Goal: Transaction & Acquisition: Purchase product/service

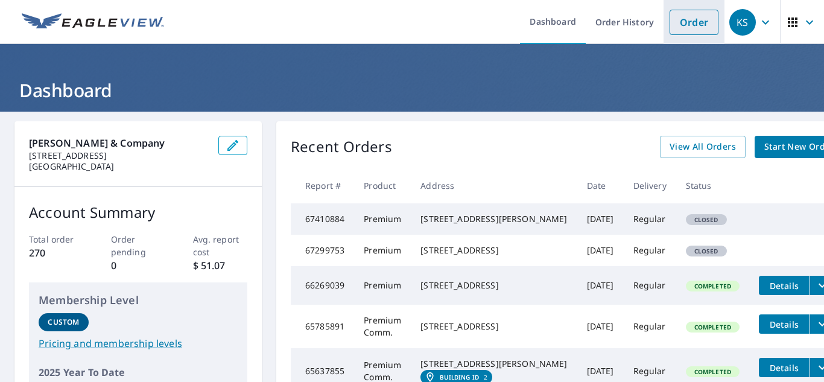
click at [664, 18] on li "Order" at bounding box center [694, 22] width 61 height 44
click at [670, 30] on link "Order" at bounding box center [694, 22] width 49 height 25
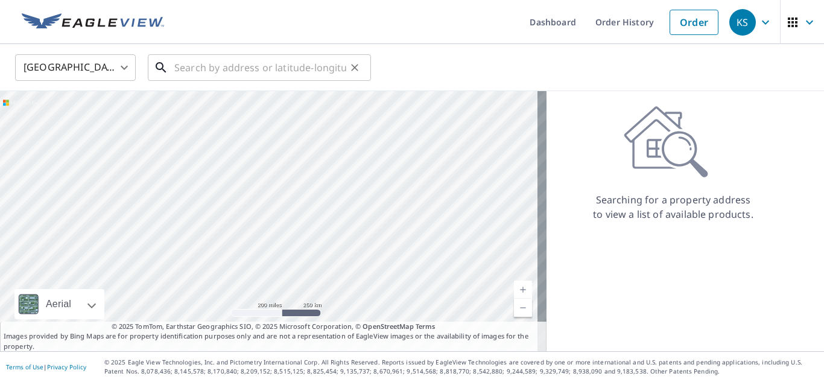
click at [201, 67] on input "text" at bounding box center [260, 68] width 172 height 34
click at [77, 6] on link at bounding box center [92, 22] width 157 height 44
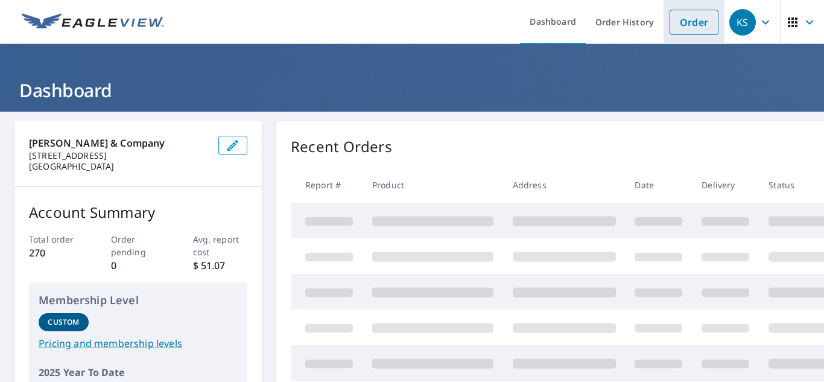
click at [674, 22] on link "Order" at bounding box center [694, 22] width 49 height 25
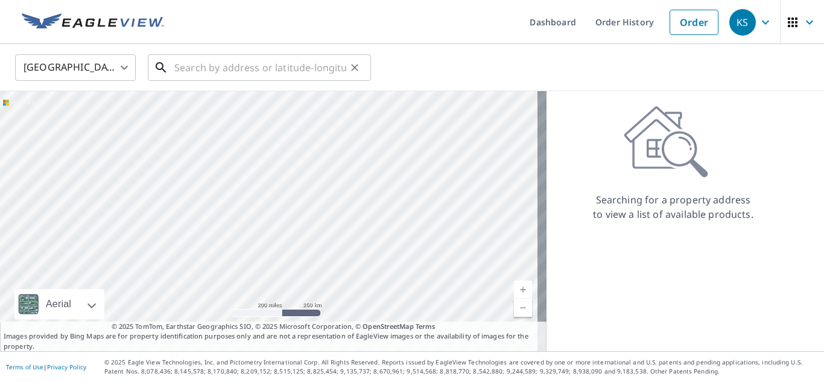
click at [214, 61] on input "text" at bounding box center [260, 68] width 172 height 34
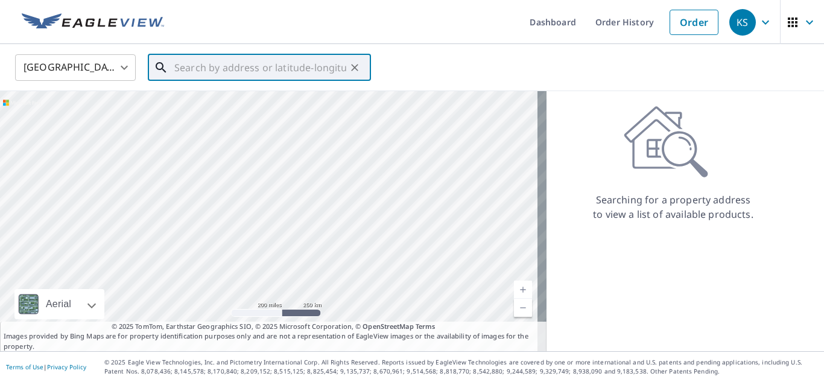
paste input "[STREET_ADDRESS][PERSON_NAME][PERSON_NAME]"
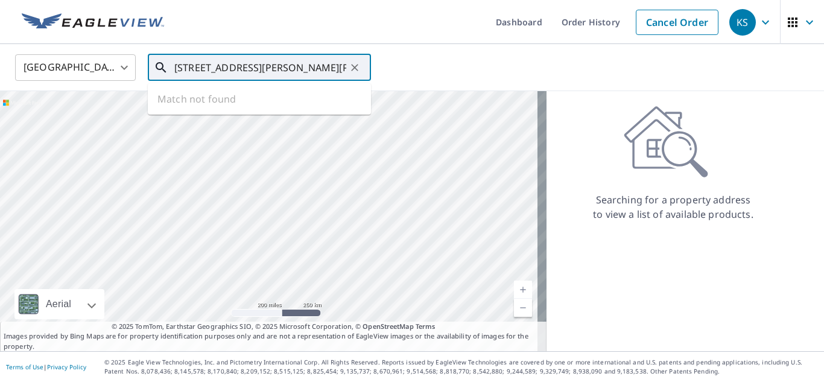
scroll to position [0, 35]
type input "[STREET_ADDRESS][PERSON_NAME][PERSON_NAME]"
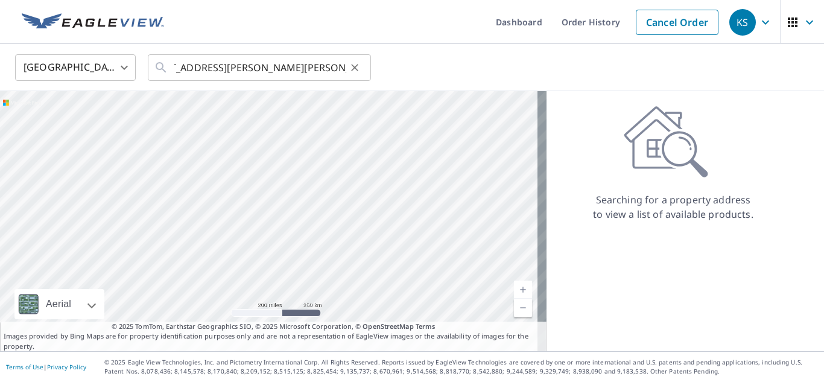
scroll to position [0, 0]
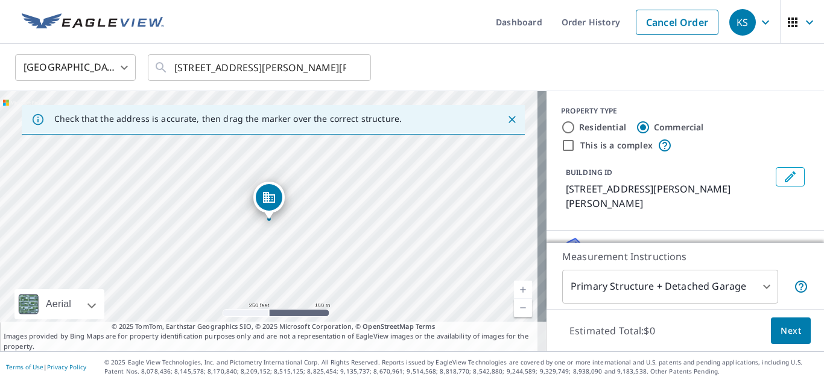
click at [514, 287] on link "Current Level 17, Zoom In" at bounding box center [523, 290] width 18 height 18
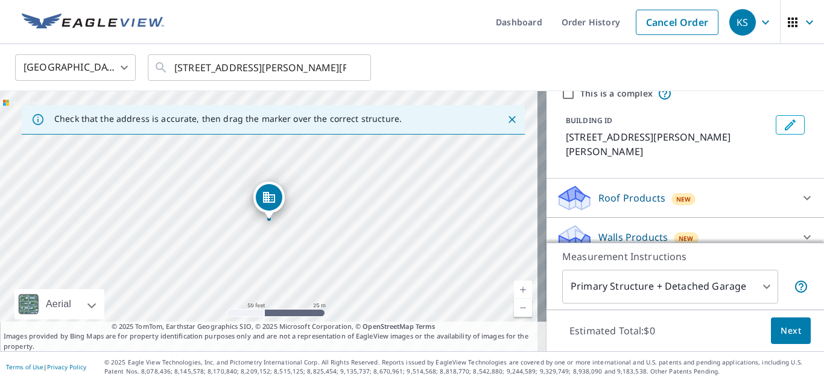
click at [745, 288] on body "KS KS Dashboard Order History Cancel Order KS [GEOGRAPHIC_DATA] [GEOGRAPHIC_DAT…" at bounding box center [412, 191] width 824 height 382
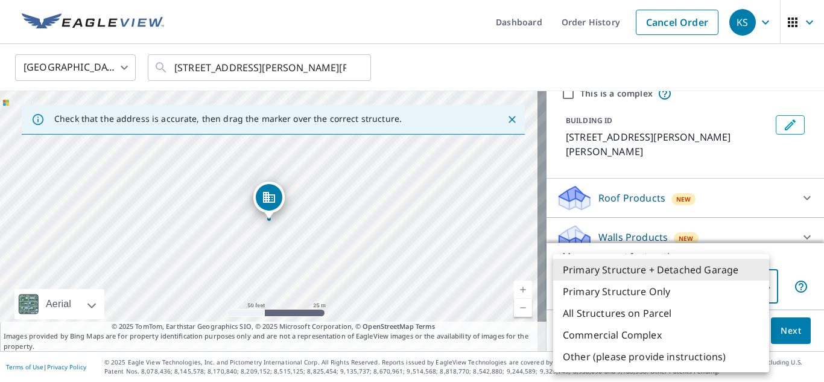
click at [655, 299] on li "Primary Structure Only" at bounding box center [661, 292] width 216 height 22
type input "2"
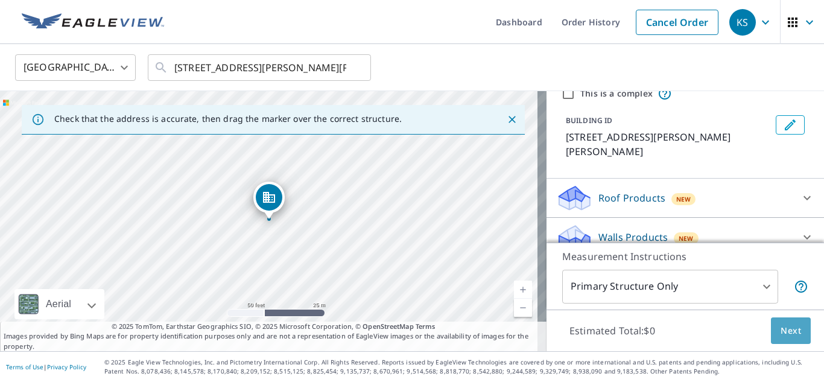
click at [784, 327] on span "Next" at bounding box center [791, 330] width 21 height 15
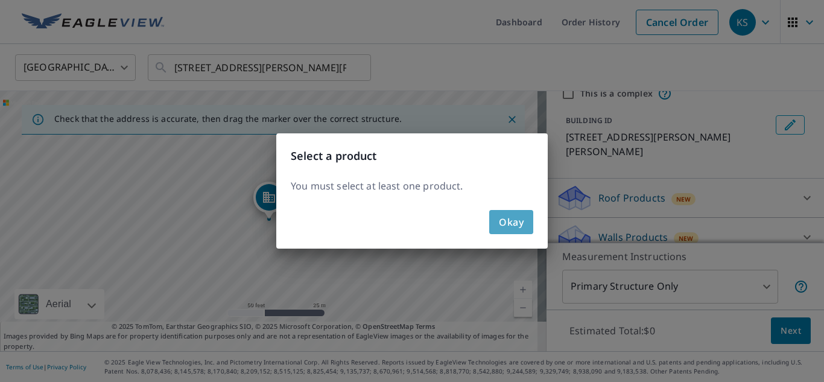
click at [514, 233] on button "Okay" at bounding box center [511, 222] width 44 height 24
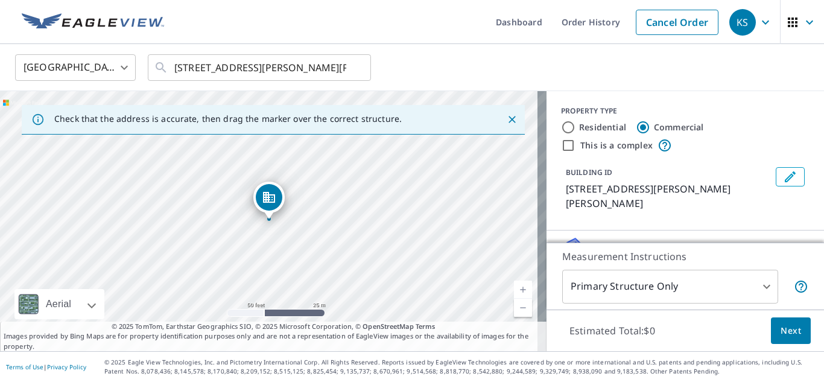
scroll to position [0, 0]
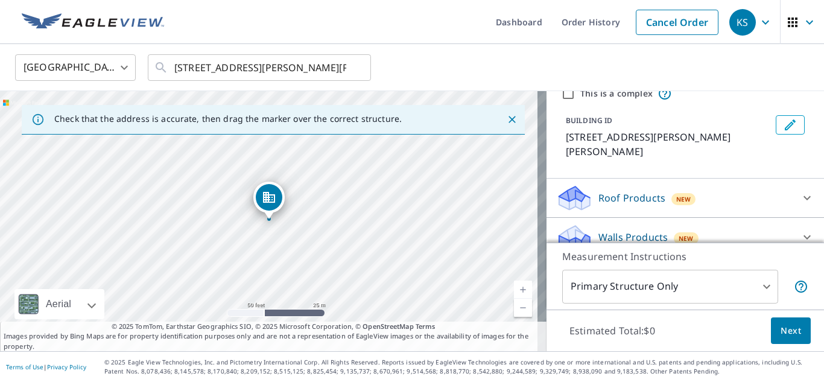
click at [619, 191] on div "Roof Products New" at bounding box center [674, 198] width 237 height 28
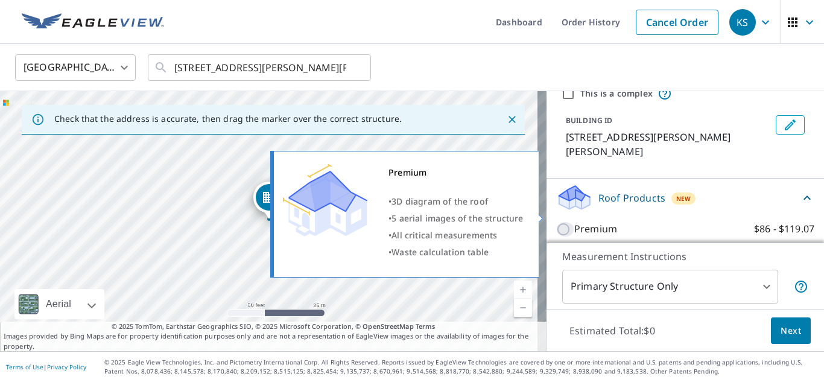
click at [557, 222] on input "Premium $86 - $119.07" at bounding box center [565, 229] width 18 height 14
checkbox input "true"
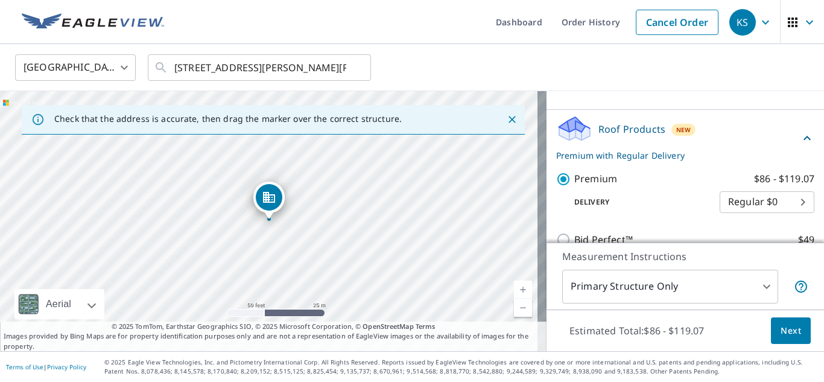
scroll to position [165, 0]
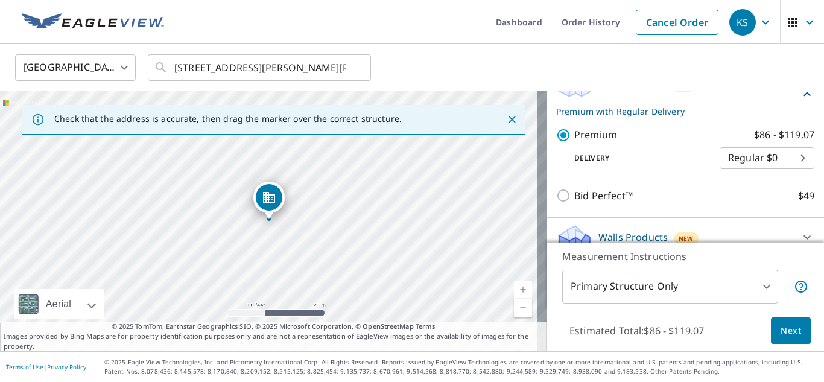
click at [783, 328] on span "Next" at bounding box center [791, 330] width 21 height 15
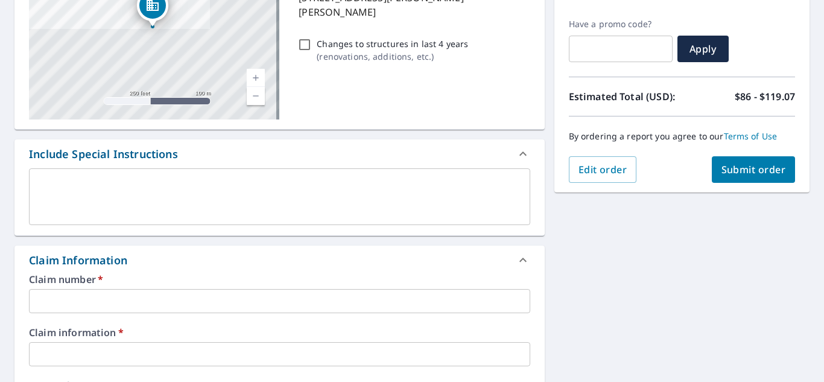
scroll to position [192, 0]
click at [87, 195] on textarea at bounding box center [279, 197] width 485 height 34
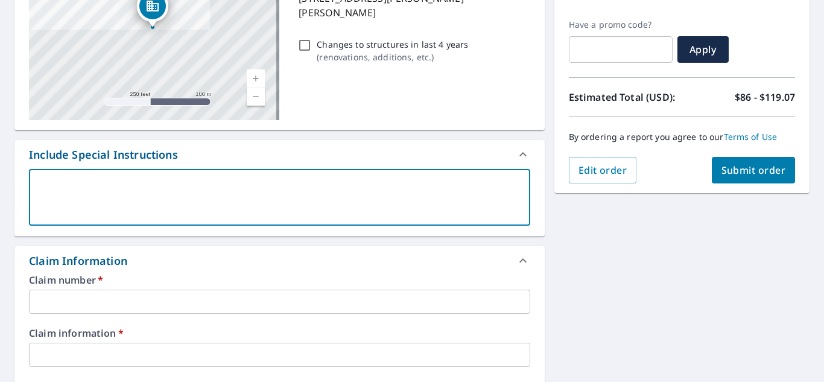
click at [86, 302] on input "text" at bounding box center [279, 302] width 501 height 24
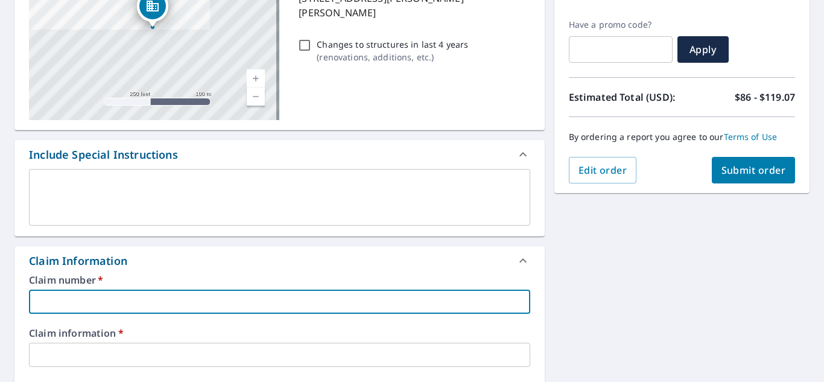
paste input "007346760-801"
click at [86, 302] on input "007346760-801" at bounding box center [279, 302] width 501 height 24
type input "007346760-801"
click at [104, 348] on input "text" at bounding box center [279, 355] width 501 height 24
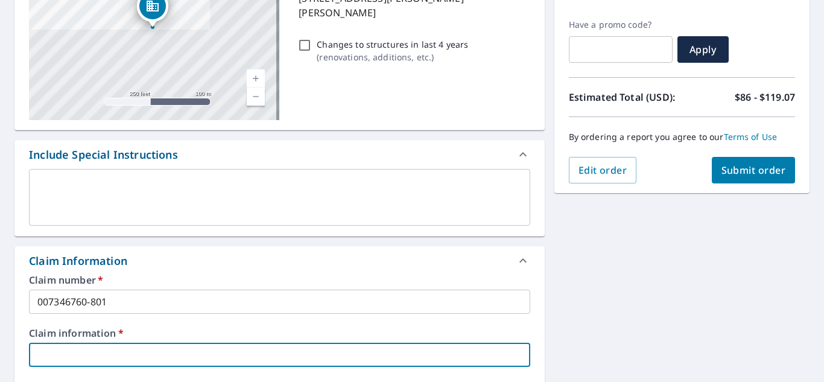
scroll to position [290, 0]
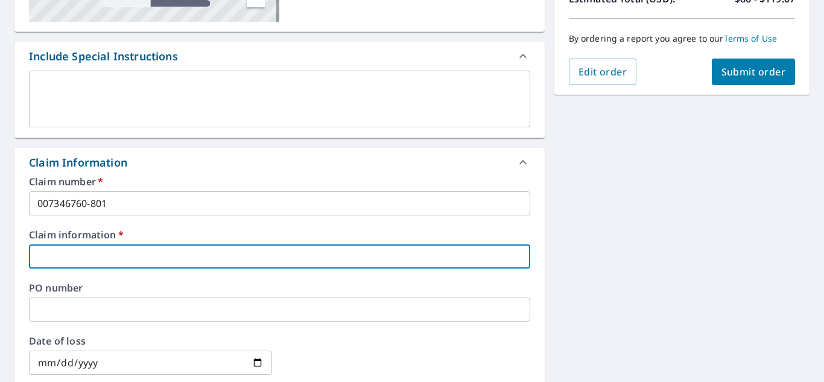
type input "S"
type input "Roof Claim"
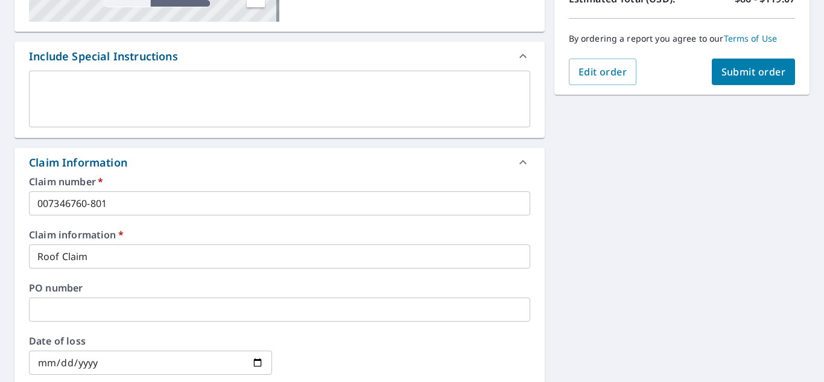
click at [68, 88] on textarea at bounding box center [279, 99] width 485 height 34
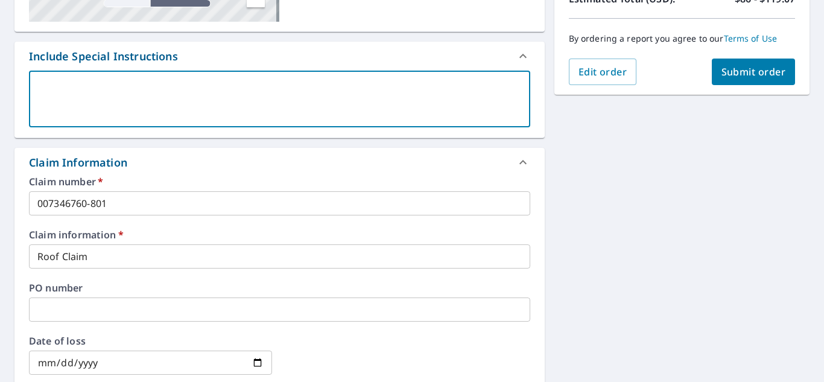
click at [80, 304] on input "text" at bounding box center [279, 310] width 501 height 24
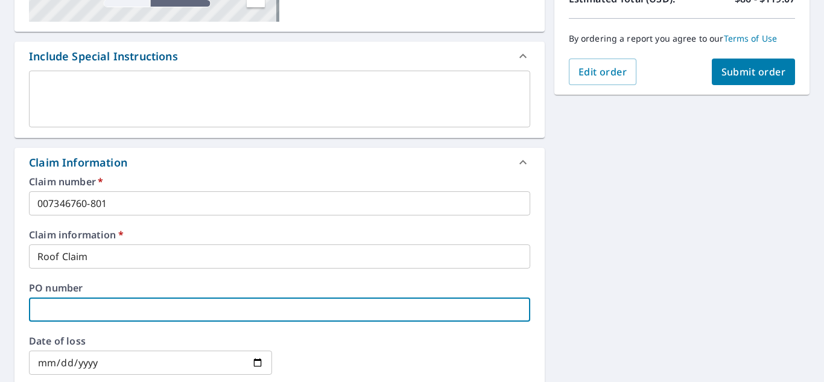
paste input "4671055"
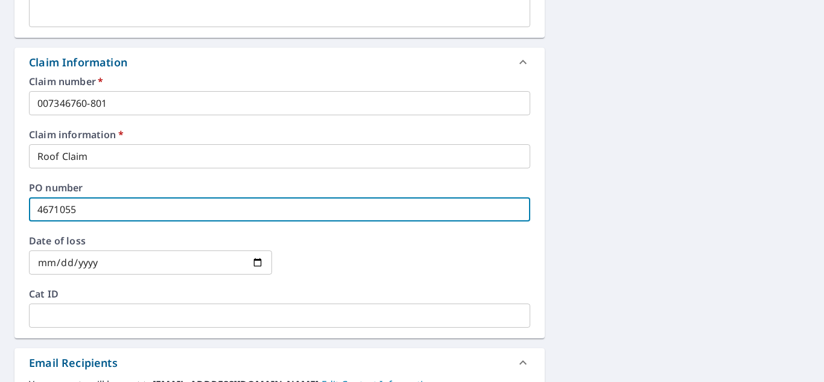
scroll to position [390, 0]
type input "4671055"
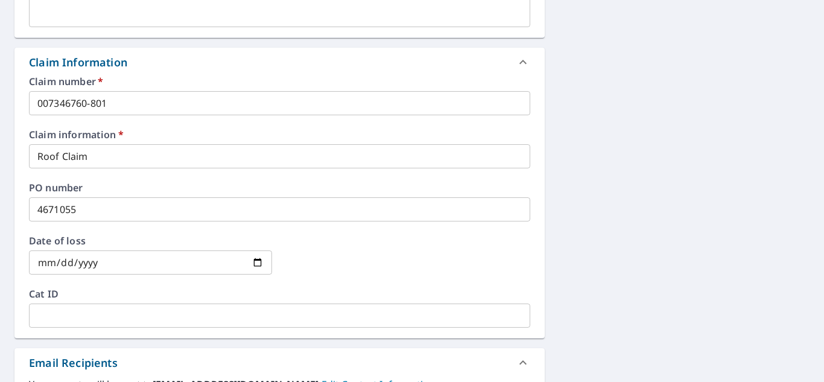
click at [46, 264] on input "date" at bounding box center [150, 262] width 243 height 24
click at [103, 248] on div "Date of loss ​" at bounding box center [150, 255] width 243 height 39
click at [60, 261] on input "date" at bounding box center [150, 262] width 243 height 24
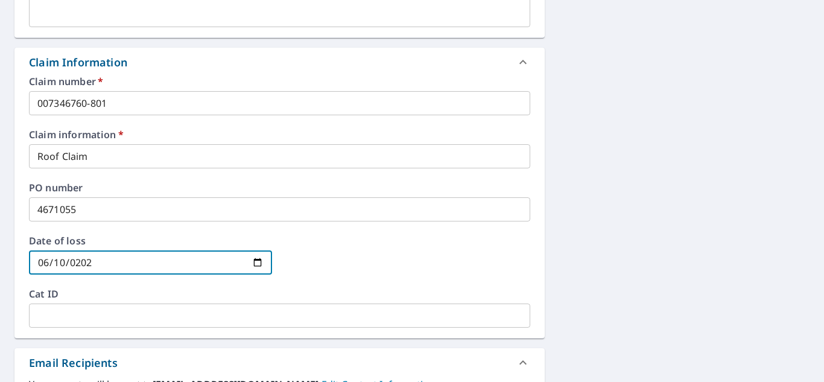
type input "[DATE]"
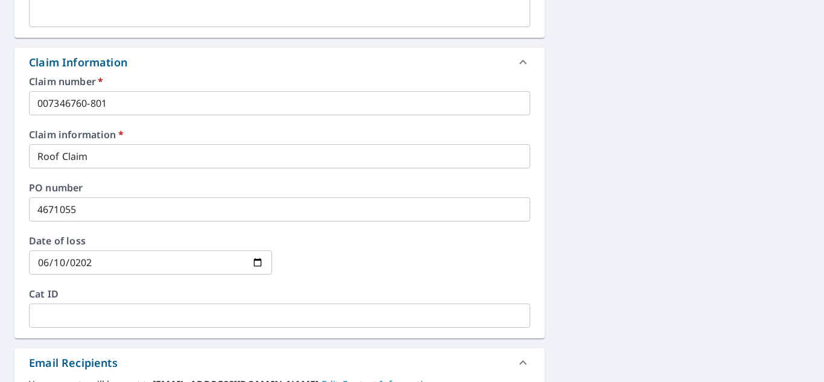
click at [2, 176] on div "[STREET_ADDRESS][PERSON_NAME][PERSON_NAME] Aerial Road A standard road map Aeri…" at bounding box center [412, 163] width 824 height 885
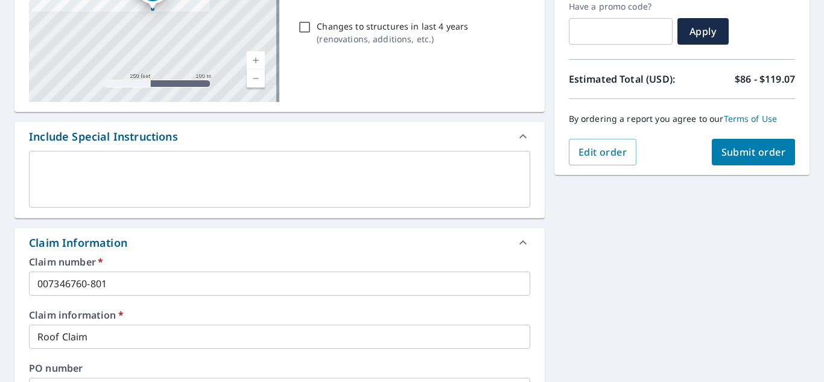
scroll to position [208, 0]
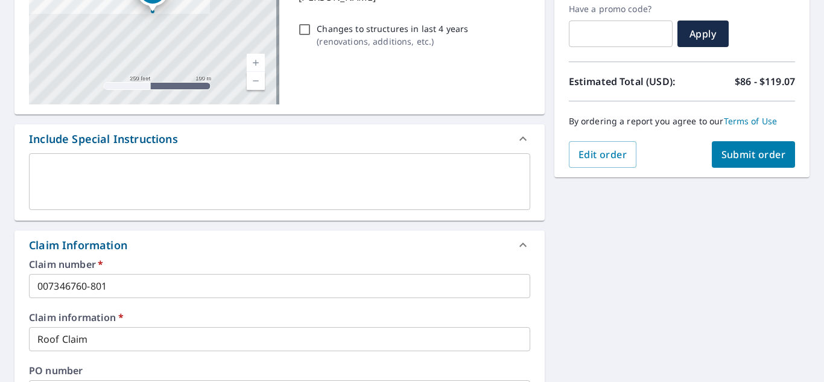
click at [258, 200] on div "x ​" at bounding box center [279, 181] width 501 height 57
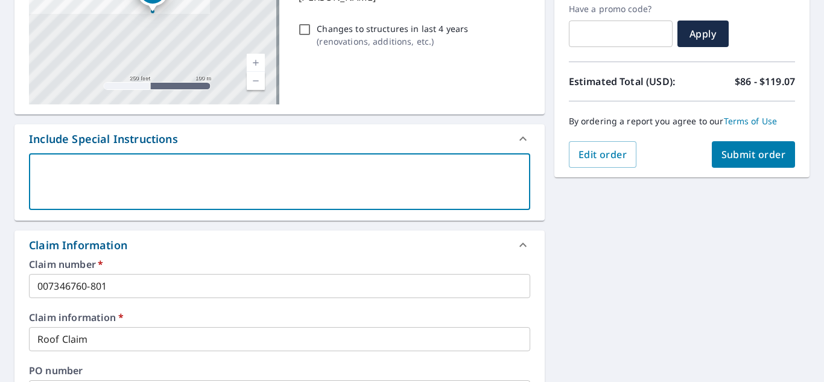
type textarea "e"
type textarea "x"
type textarea "em"
type textarea "x"
type textarea "emia"
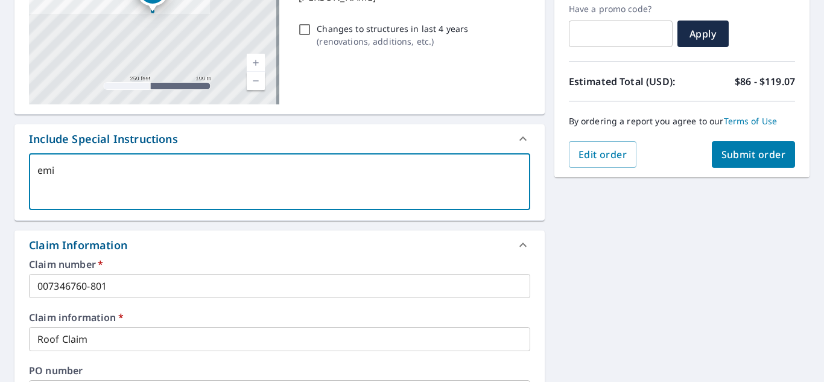
type textarea "x"
type textarea "emial"
type textarea "x"
type textarea "emial"
type textarea "x"
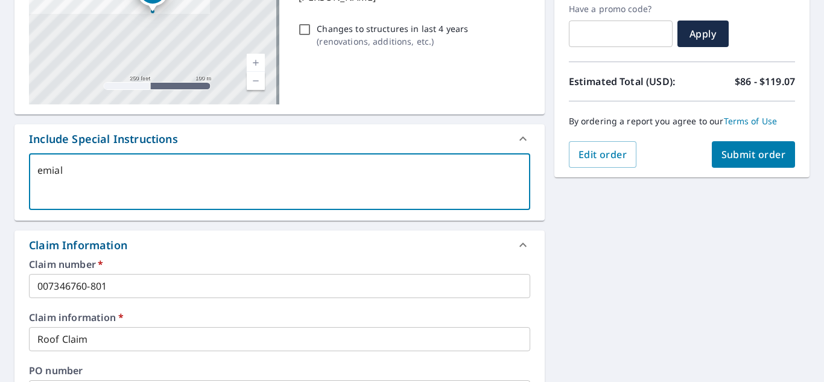
type textarea "emial"
type textarea "x"
type textarea "emia"
type textarea "x"
type textarea "emi"
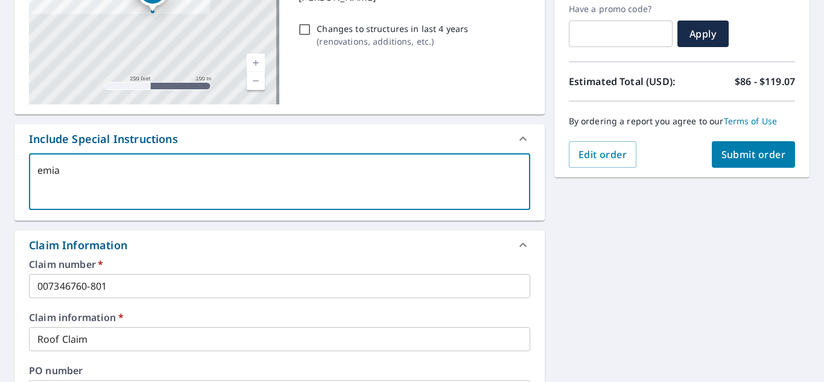
type textarea "x"
type textarea "em"
type textarea "x"
type textarea "ema"
type textarea "x"
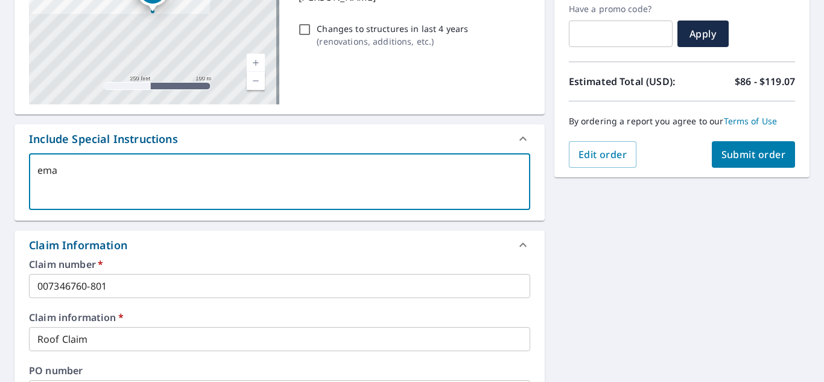
type textarea "emai"
type textarea "x"
type textarea "email"
type textarea "x"
type textarea "email"
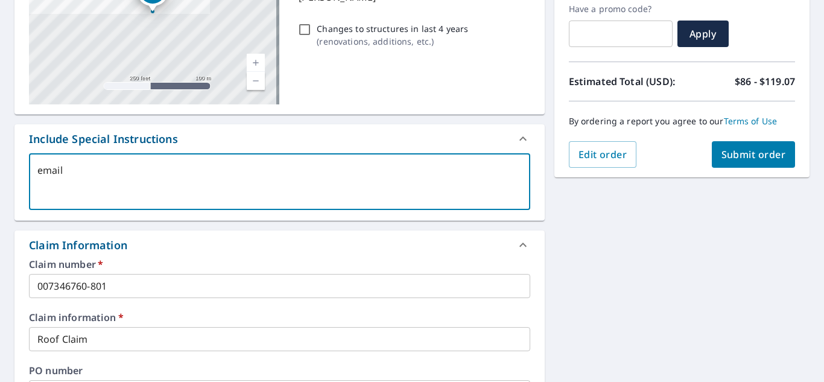
type textarea "x"
type textarea "email d"
type textarea "x"
type textarea "email di"
type textarea "x"
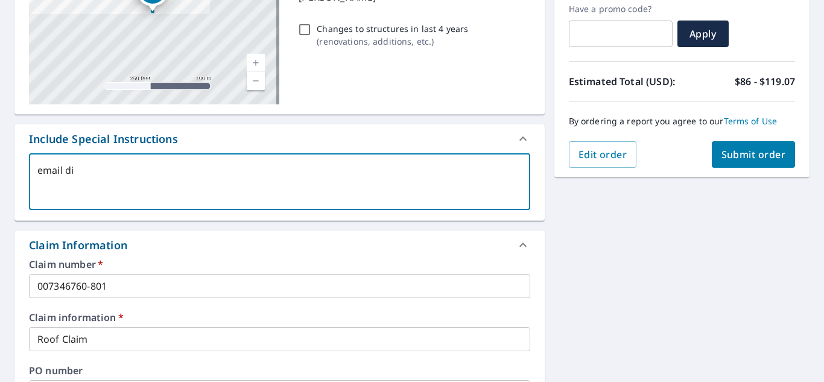
type textarea "email d"
type textarea "x"
type textarea "email"
type textarea "x"
type textarea "email E"
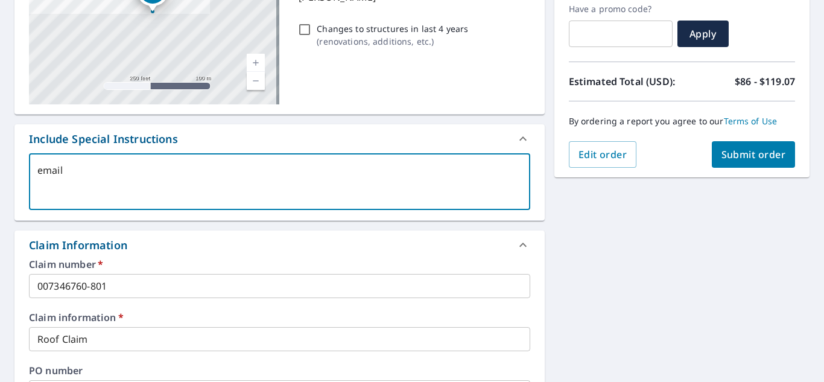
type textarea "x"
type textarea "email EV"
type textarea "x"
type textarea "email EV"
type textarea "x"
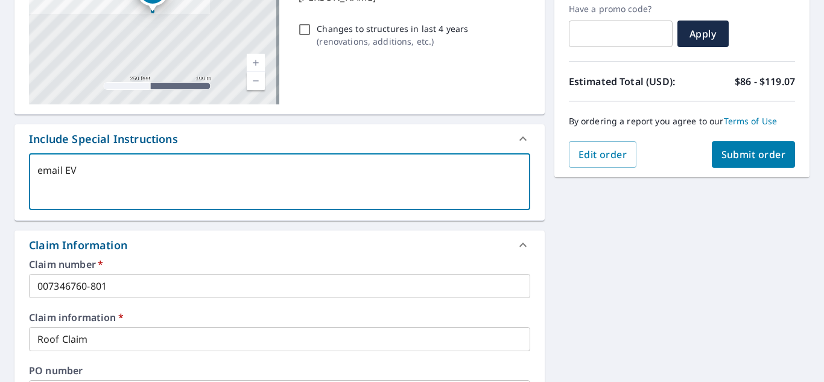
type textarea "email EV t"
type textarea "x"
type textarea "email EV to"
type textarea "x"
type textarea "email EV to"
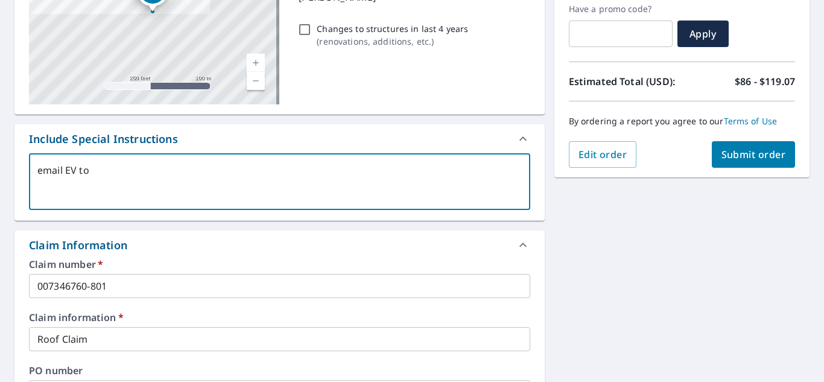
type textarea "x"
type textarea "email EV to"
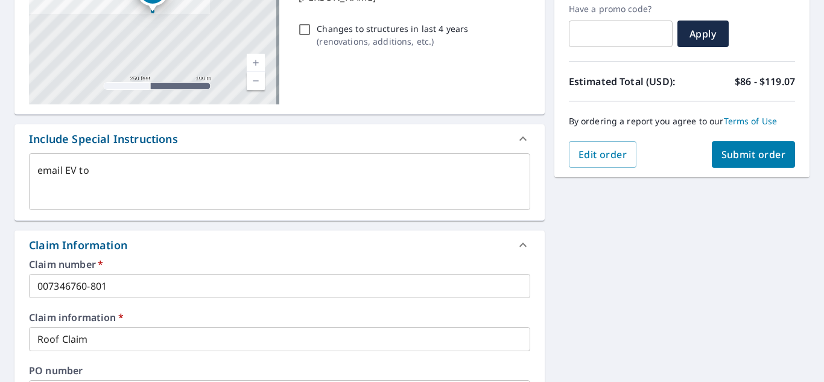
type textarea "x"
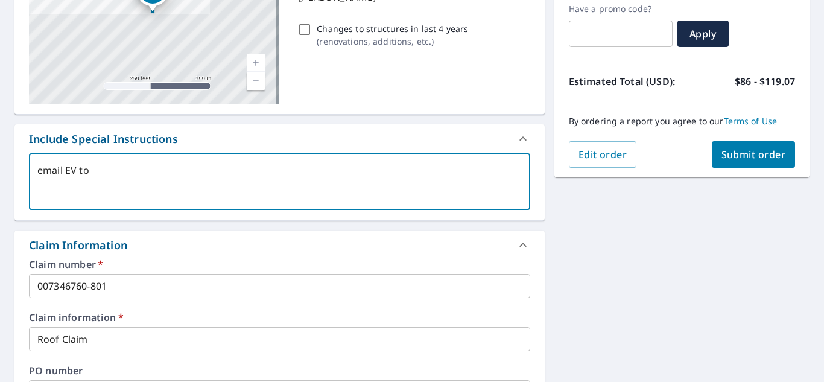
type textarea "email EV to b"
type textarea "x"
type textarea "email EV to ba"
type textarea "x"
type textarea "email EV to bar"
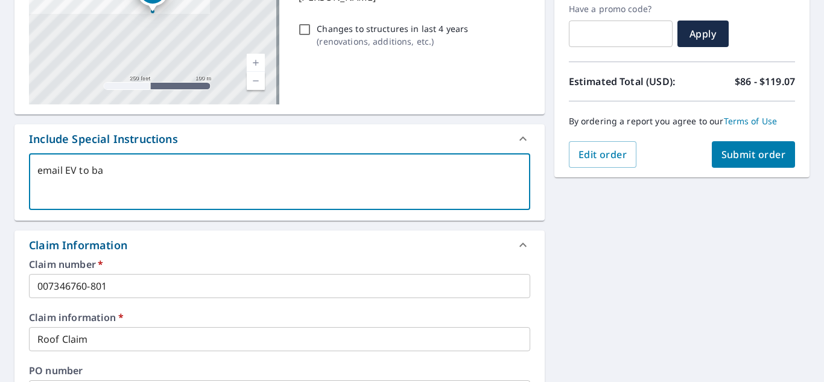
type textarea "x"
type textarea "email EV to barn"
type textarea "x"
type textarea "email EV to barn"
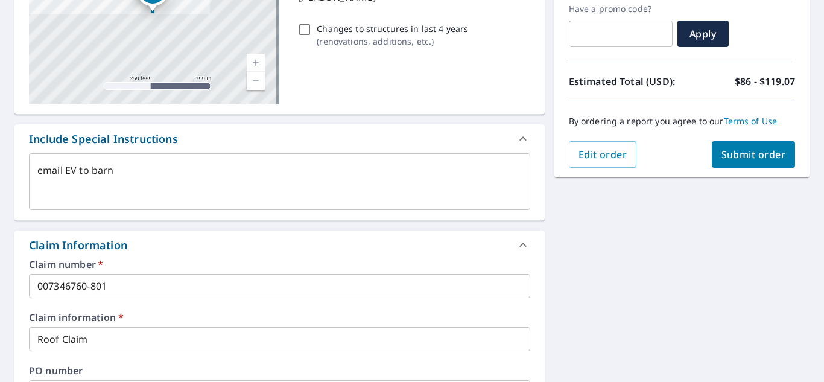
type textarea "x"
click at [97, 197] on textarea "email EV to barn" at bounding box center [279, 182] width 485 height 34
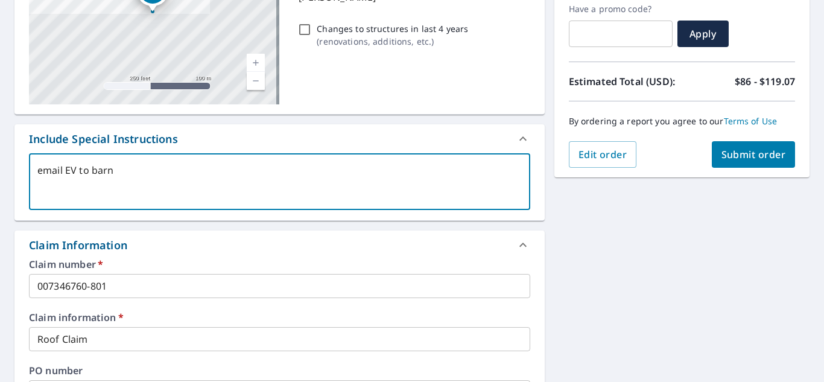
drag, startPoint x: 119, startPoint y: 175, endPoint x: 88, endPoint y: 166, distance: 32.1
click at [88, 166] on textarea "email EV to barn" at bounding box center [279, 182] width 485 height 34
type textarea "email EV to"
type textarea "x"
paste textarea "BCBARN"
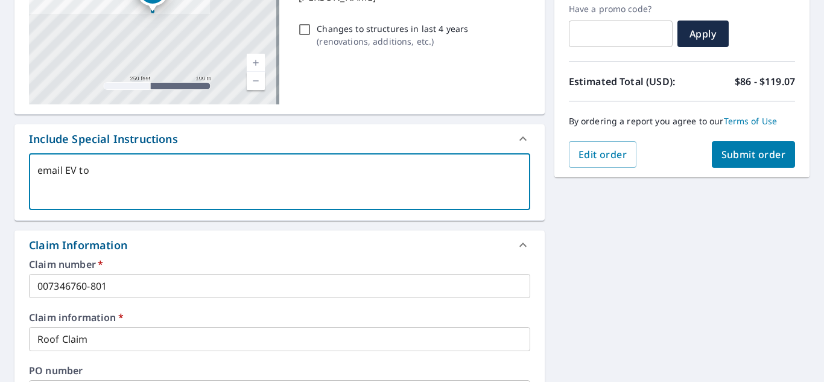
type textarea "email EV to BCBARN"
type textarea "x"
type textarea "email EV to BCBARN@"
type textarea "x"
type textarea "email EV to BCBARN@u"
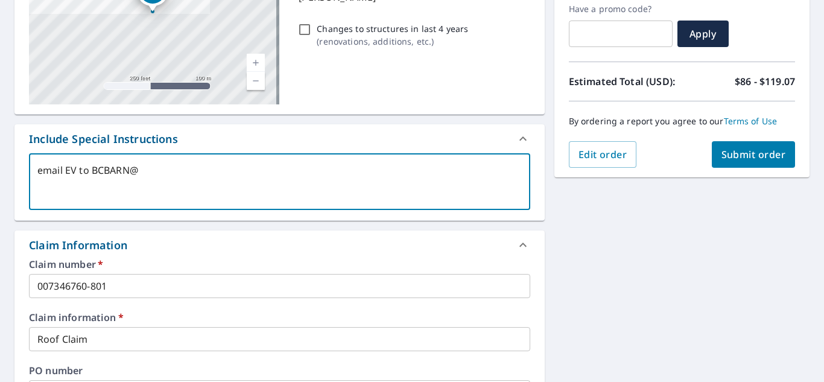
type textarea "x"
type textarea "email EV to BCBARN@us"
type textarea "x"
type textarea "email EV to BCBARN@us."
type textarea "x"
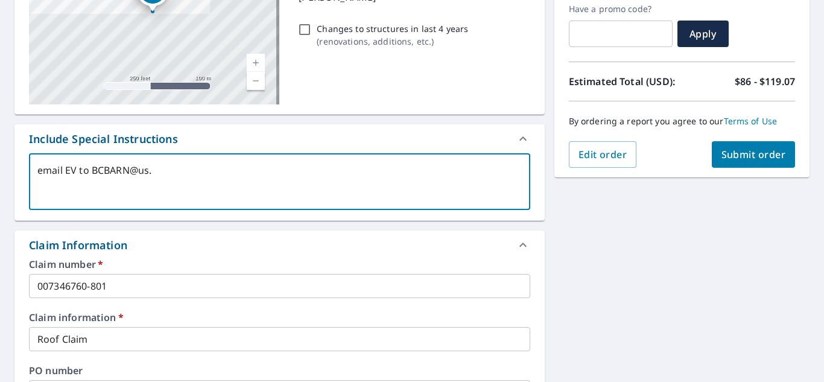
type textarea "email EV to BCBARN@us.c"
type textarea "x"
type textarea "email EV to [EMAIL_ADDRESS][DOMAIN_NAME]"
type textarea "x"
type textarea "email EV to [EMAIL_ADDRESS]"
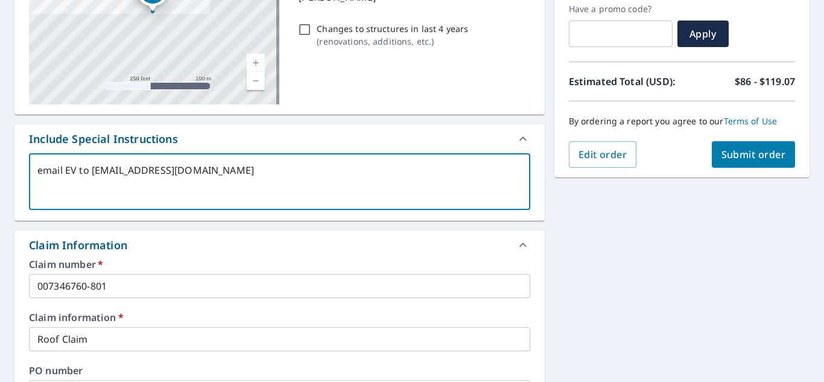
type textarea "x"
type textarea "email EV to [EMAIL_ADDRESS]"
type textarea "x"
type textarea "email EV to [EMAIL_ADDRESS]"
type textarea "x"
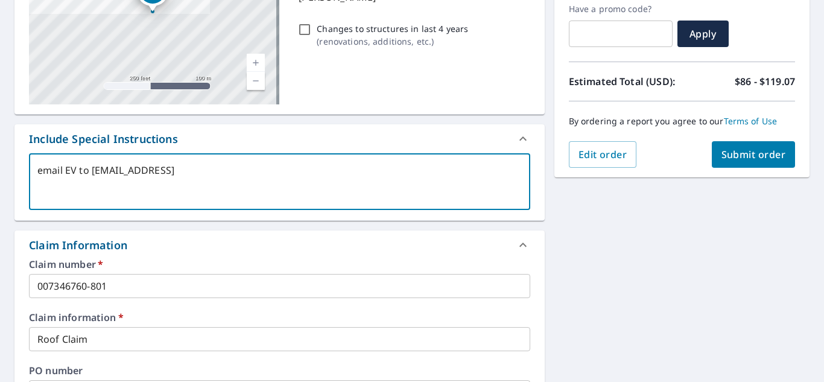
type textarea "email EV to [EMAIL_ADDRESS]"
type textarea "x"
type textarea "email EV to [EMAIL_ADDRESS]"
type textarea "x"
type textarea "email EV to [EMAIL_ADDRESS]"
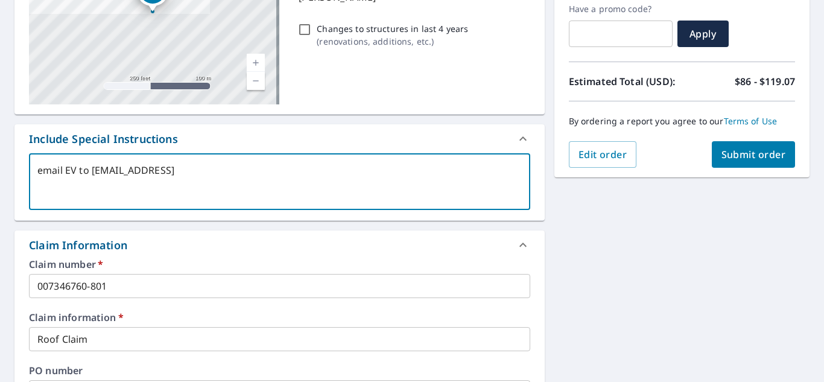
type textarea "x"
type textarea "email EV to [EMAIL_ADDRESS]."
type textarea "x"
type textarea "email EV to BCBARN@us.crawco.c"
type textarea "x"
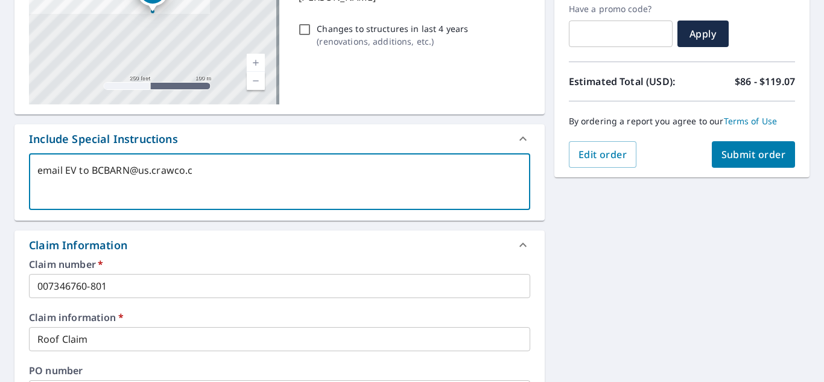
type textarea "email EV to [EMAIL_ADDRESS][DOMAIN_NAME]"
type textarea "x"
type textarea "email EV to [EMAIL_ADDRESS][DOMAIN_NAME]"
type textarea "x"
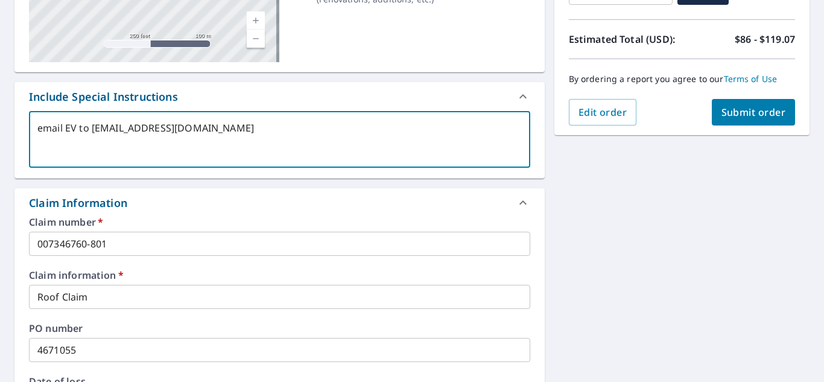
scroll to position [0, 0]
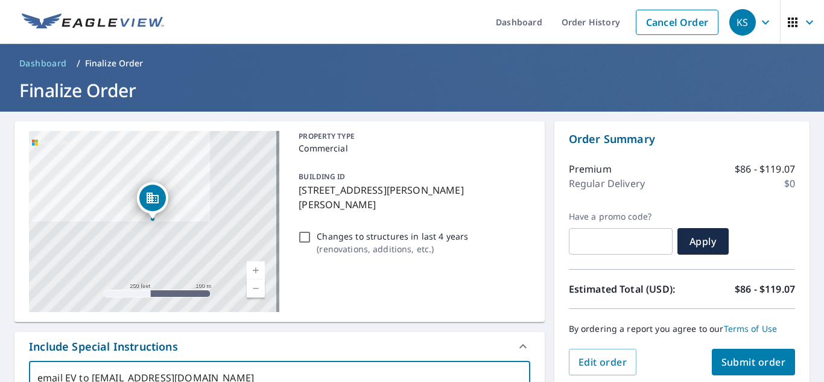
type textarea "email EV to [EMAIL_ADDRESS][DOMAIN_NAME]"
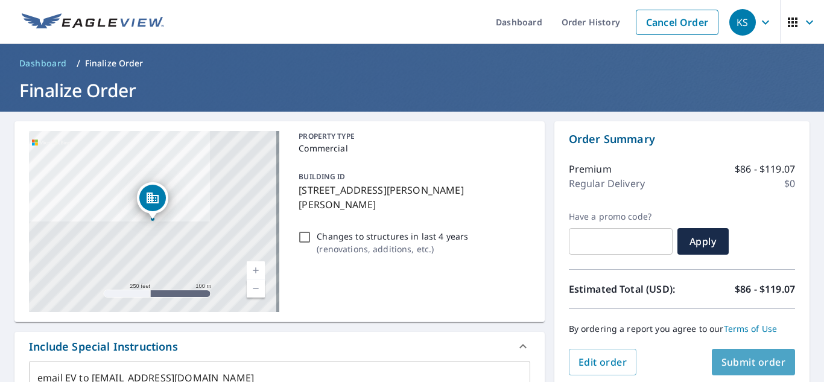
click at [734, 362] on span "Submit order" at bounding box center [754, 361] width 65 height 13
type textarea "x"
